Goal: Task Accomplishment & Management: Use online tool/utility

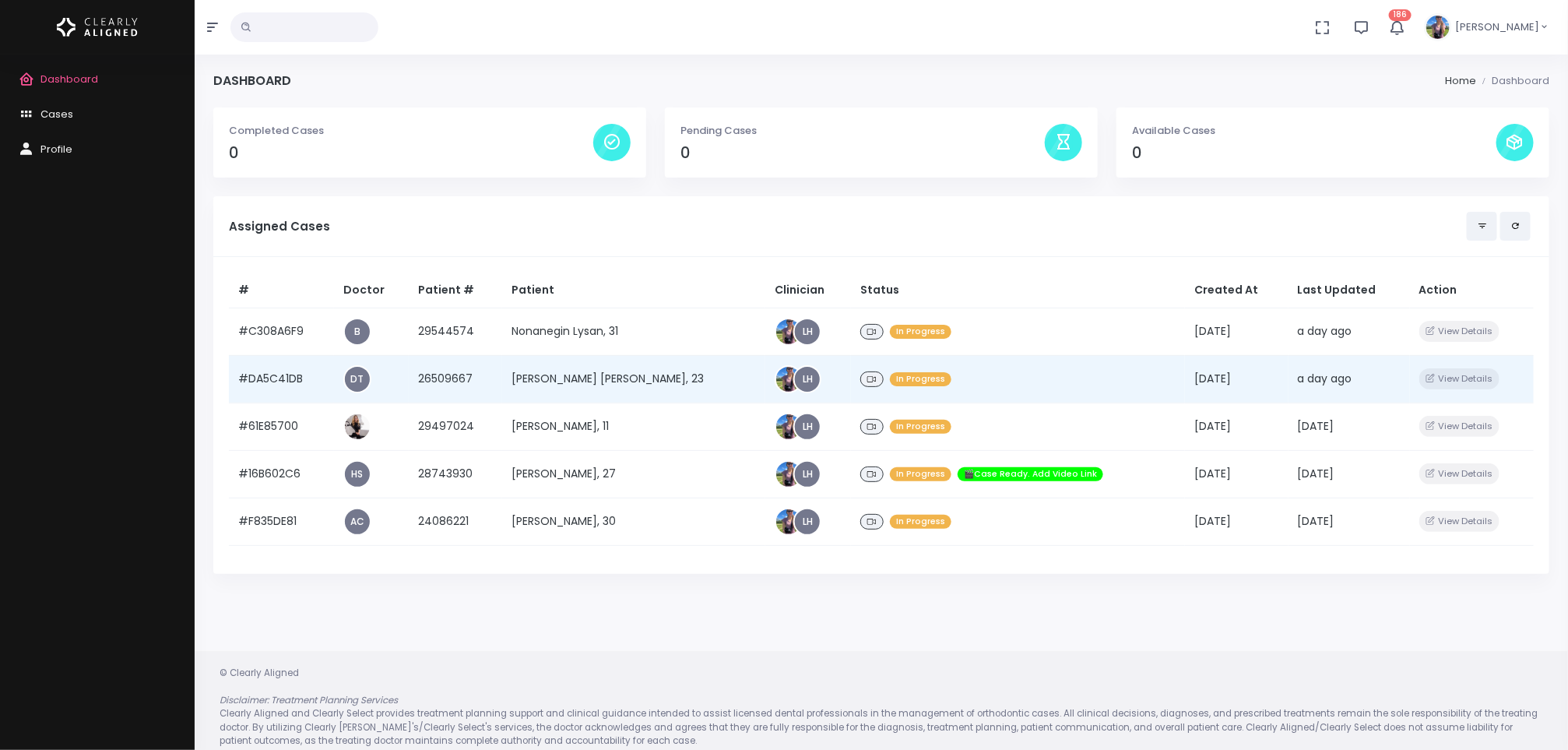
click at [557, 373] on td "[PERSON_NAME] [PERSON_NAME], 23" at bounding box center [634, 378] width 264 height 48
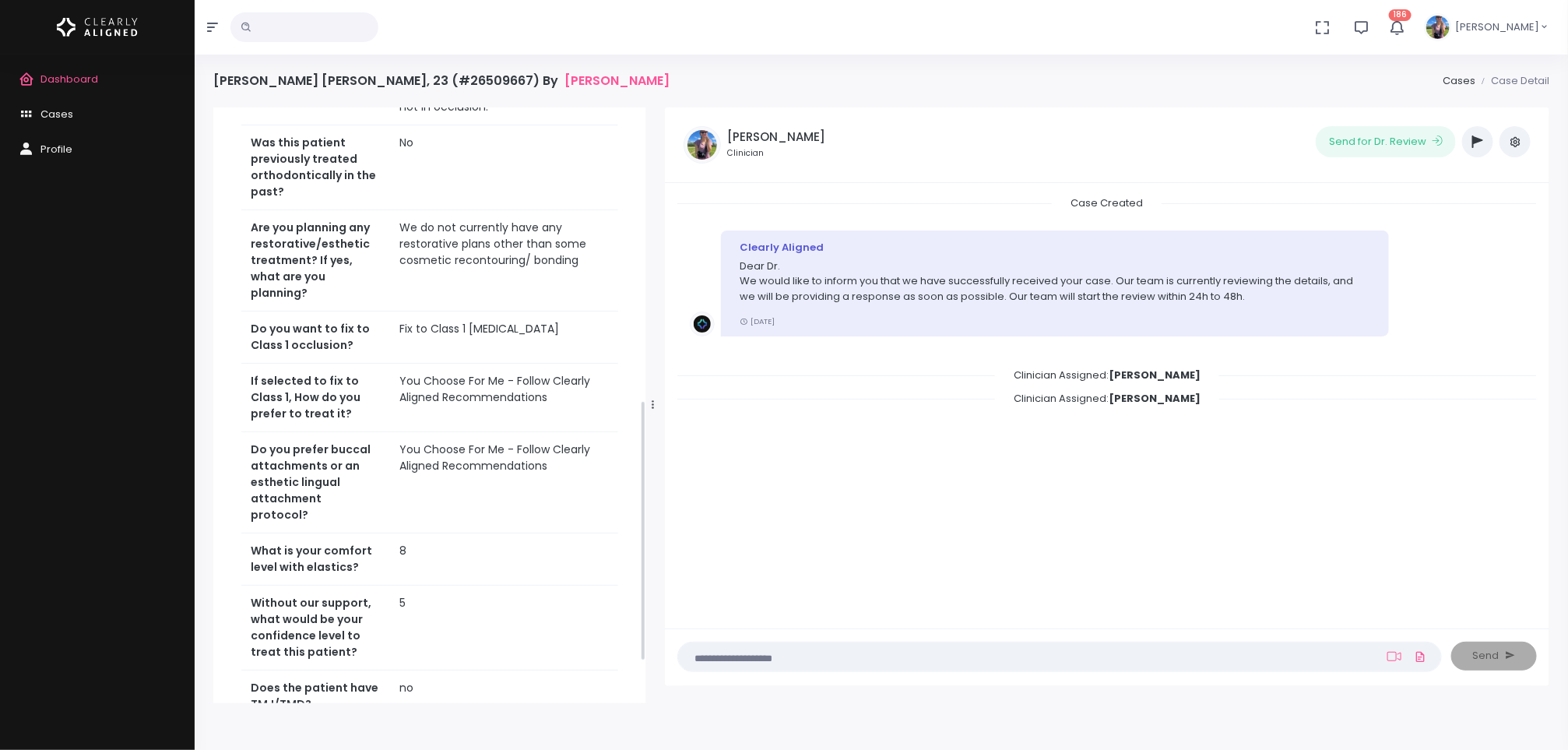
scroll to position [760, 0]
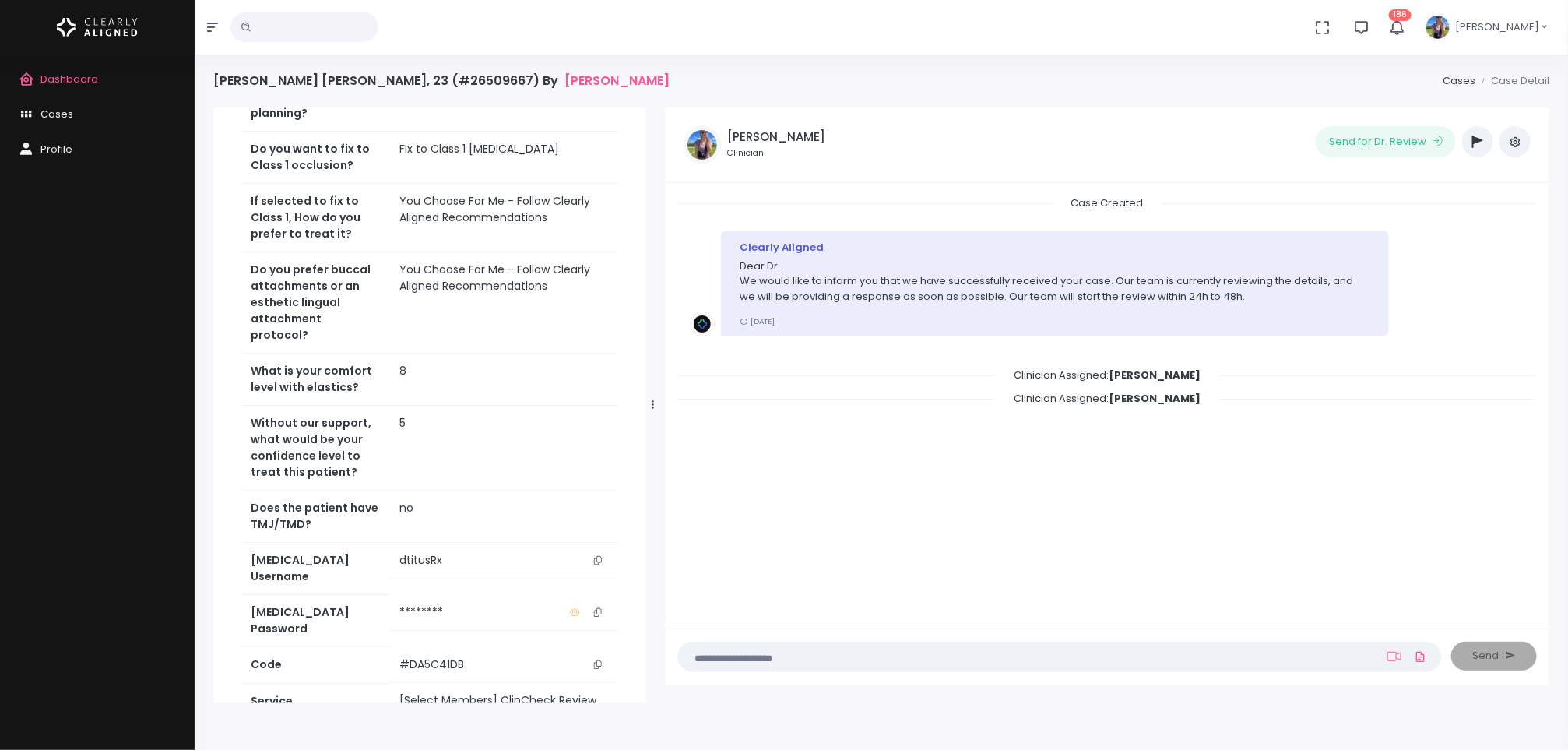
click at [600, 552] on button "scrollable content" at bounding box center [598, 560] width 22 height 16
click at [66, 83] on span "Dashboard" at bounding box center [69, 79] width 58 height 15
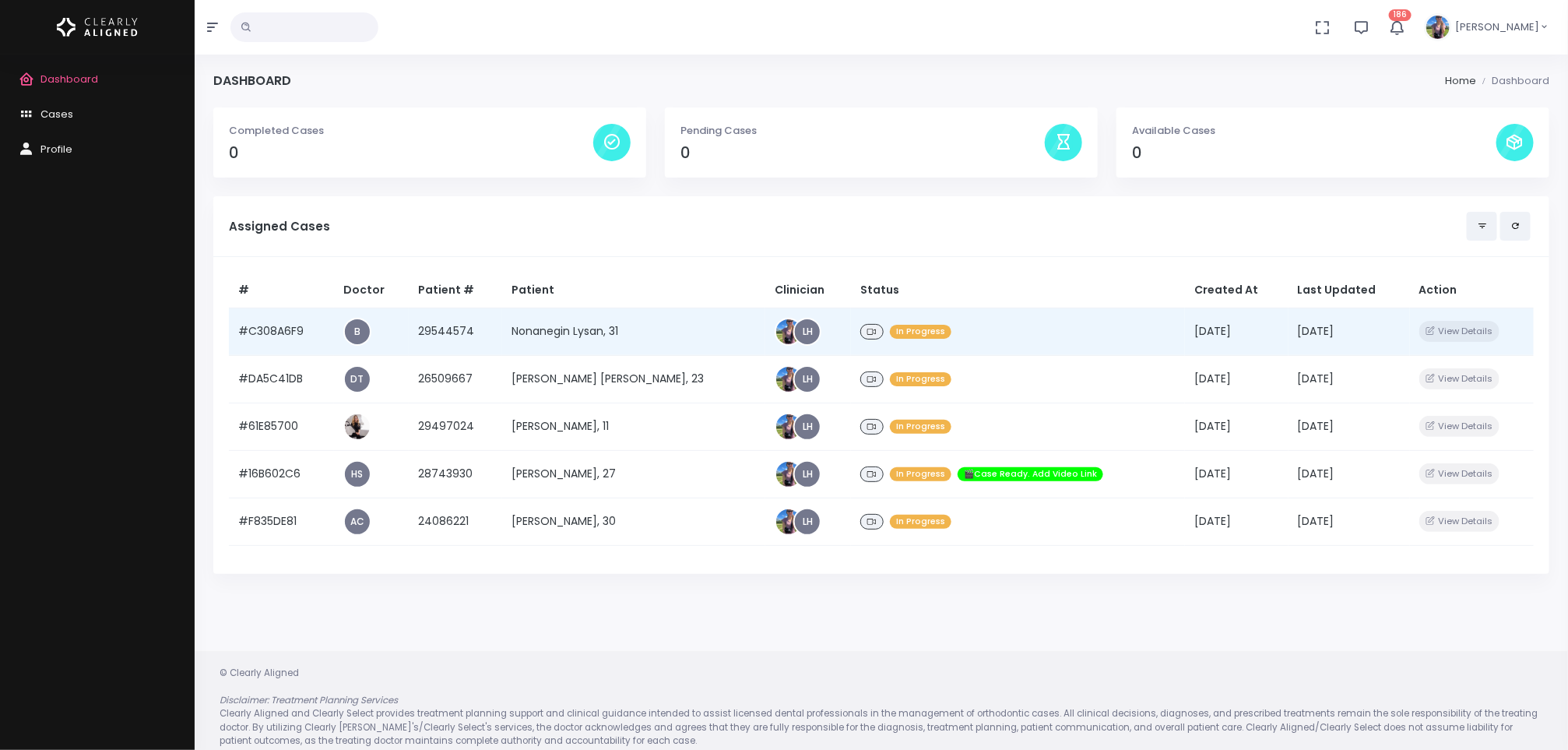
click at [606, 341] on td "Nonanegin Lysan, 31" at bounding box center [634, 331] width 264 height 48
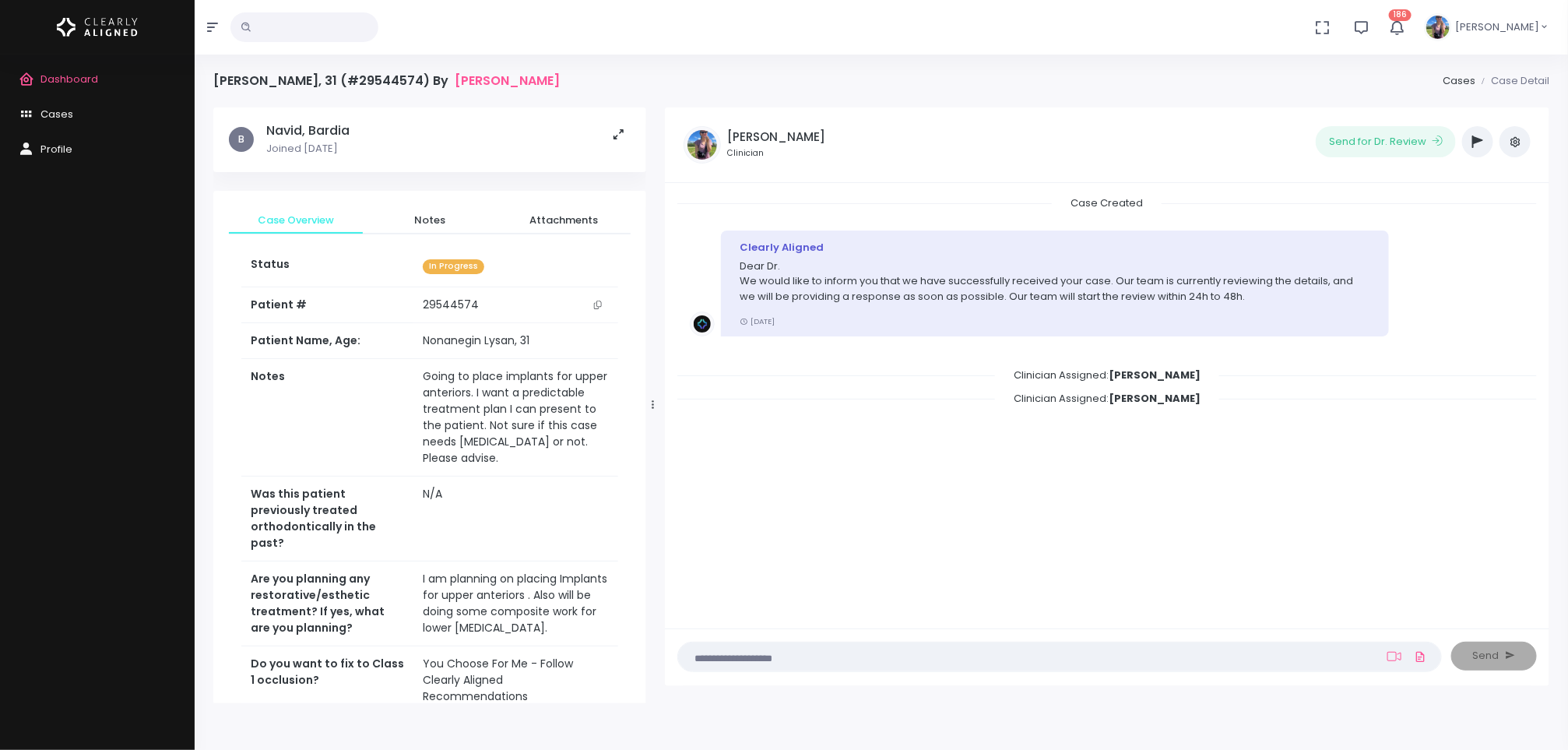
scroll to position [563, 0]
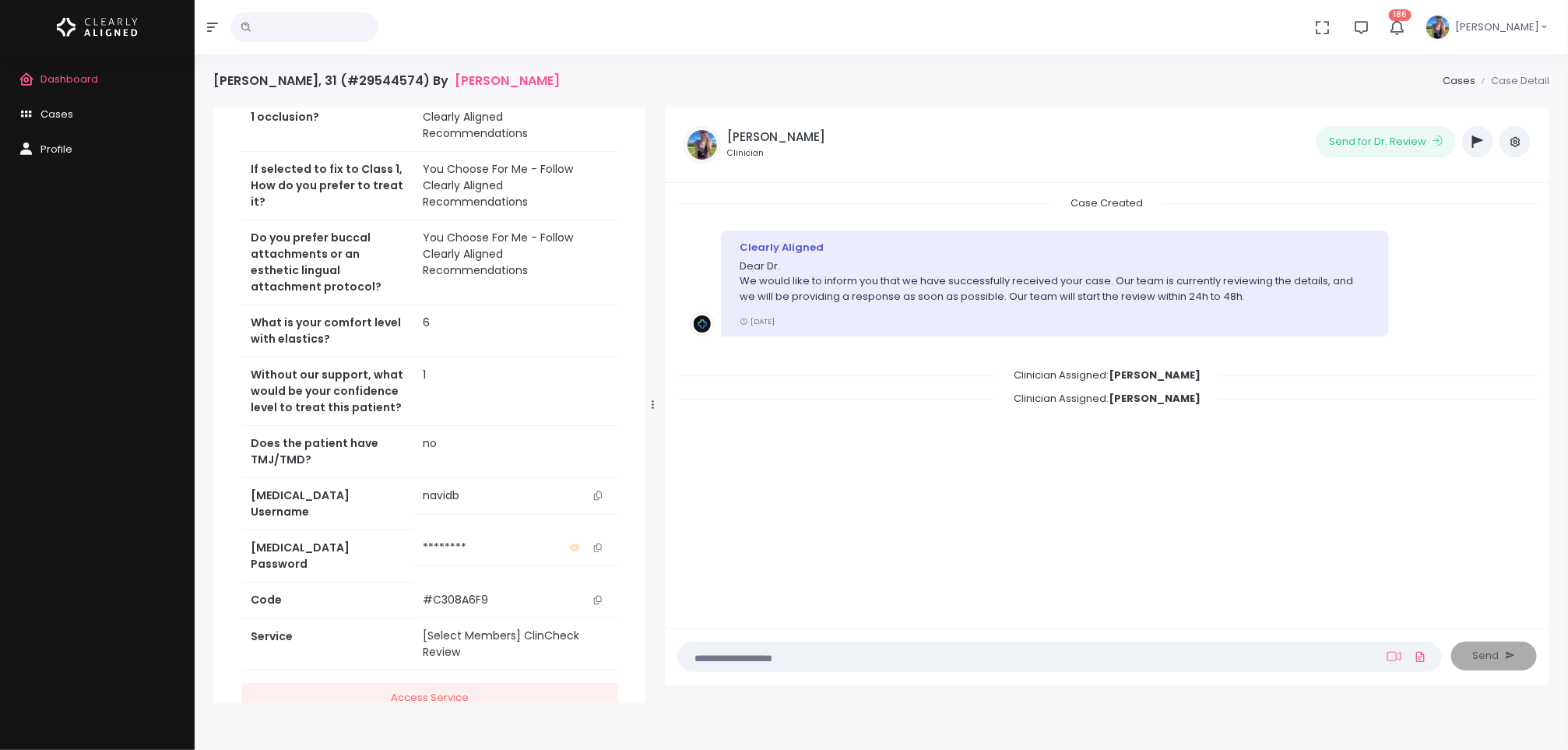
click at [596, 491] on icon "scrollable content" at bounding box center [598, 495] width 8 height 9
